Goal: Information Seeking & Learning: Find contact information

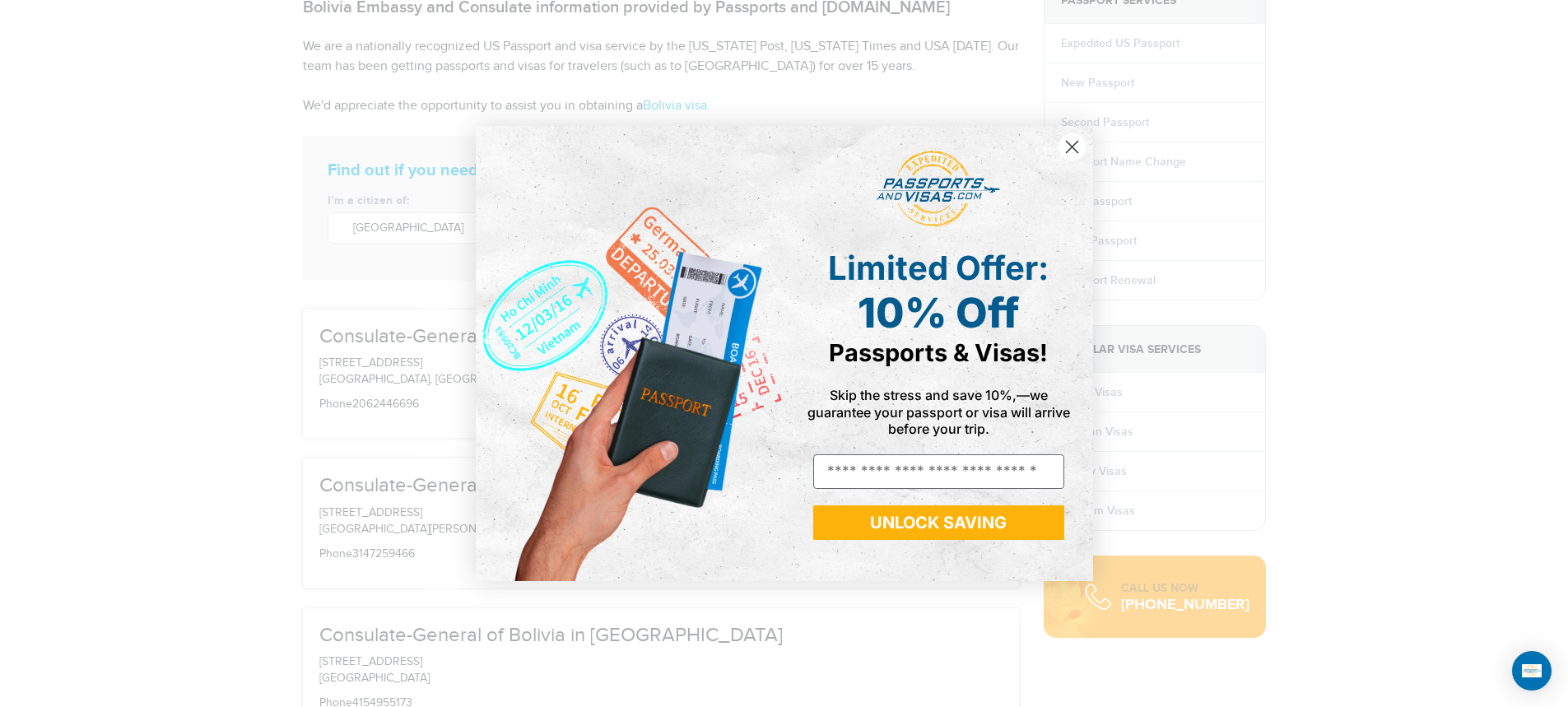
scroll to position [207, 0]
click at [1074, 143] on icon "Close dialog" at bounding box center [1072, 146] width 12 height 12
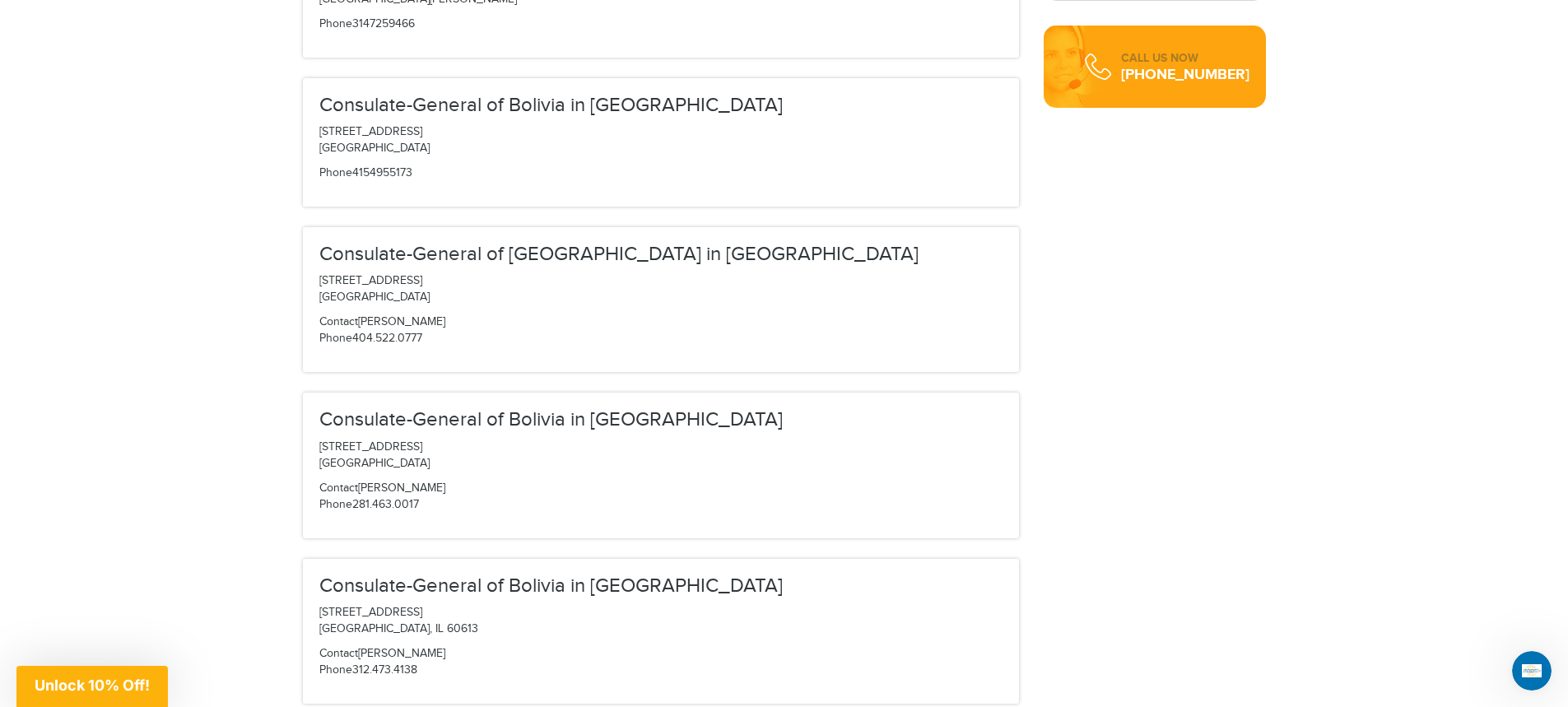
scroll to position [0, 0]
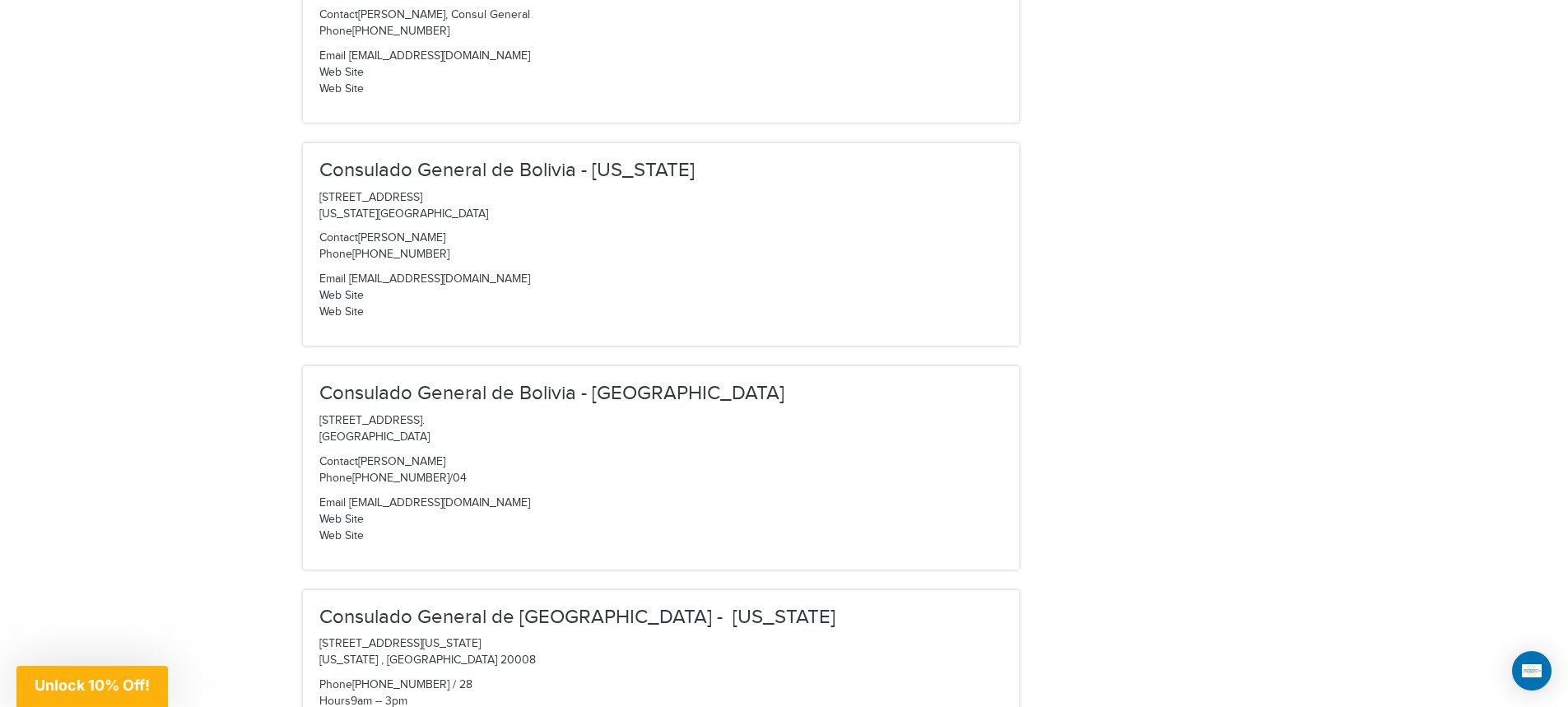
scroll to position [1579, 0]
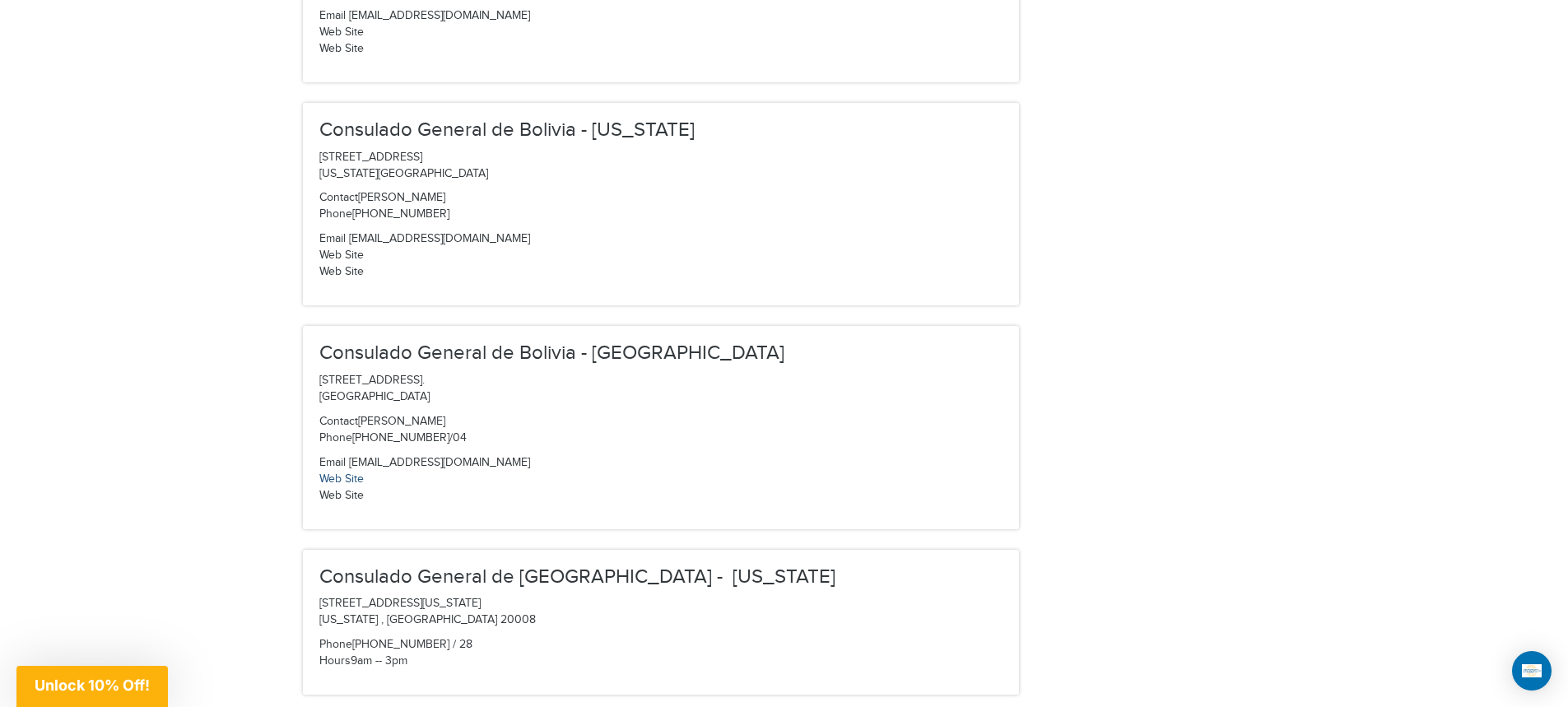
click at [350, 473] on link "Web Site" at bounding box center [341, 478] width 45 height 13
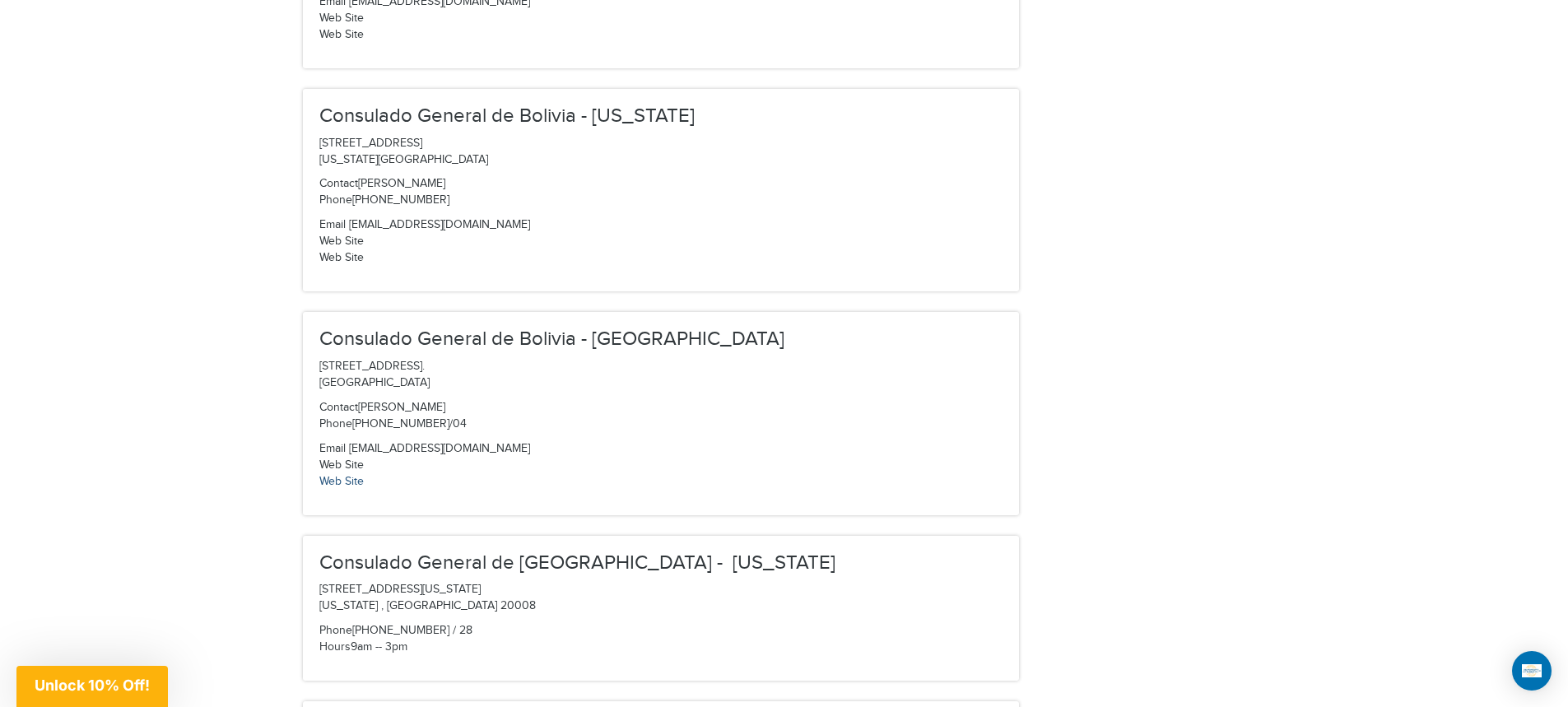
click at [333, 478] on link "Web Site" at bounding box center [341, 480] width 45 height 13
